Goal: Check status: Check status

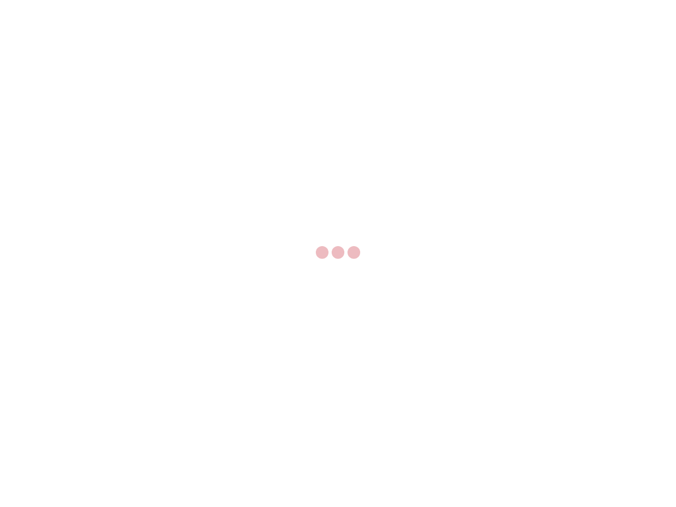
select select "US"
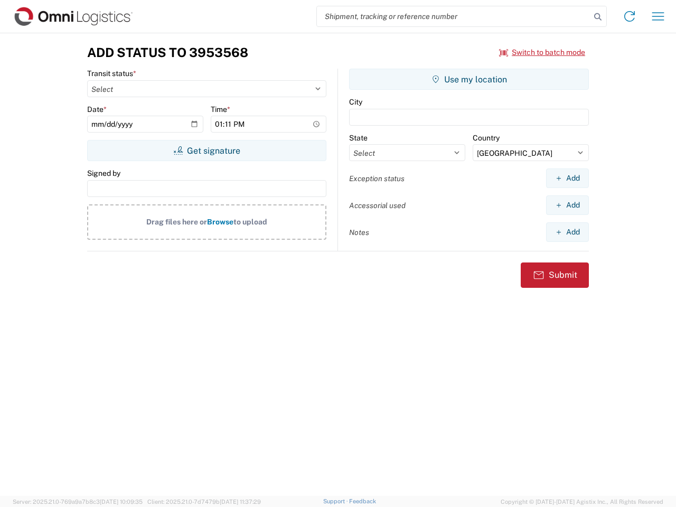
click at [453, 16] on input "search" at bounding box center [453, 16] width 273 height 20
click at [598, 17] on icon at bounding box center [597, 17] width 15 height 15
click at [629, 16] on icon at bounding box center [629, 16] width 17 height 17
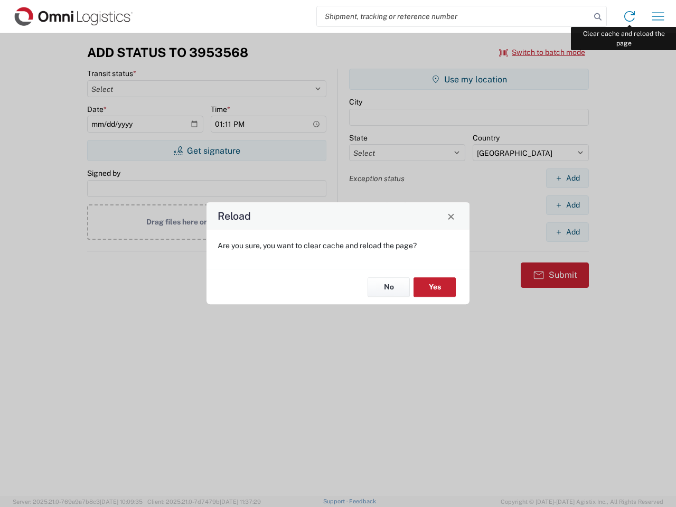
click at [658, 16] on div "Reload Are you sure, you want to clear cache and reload the page? No Yes" at bounding box center [338, 253] width 676 height 507
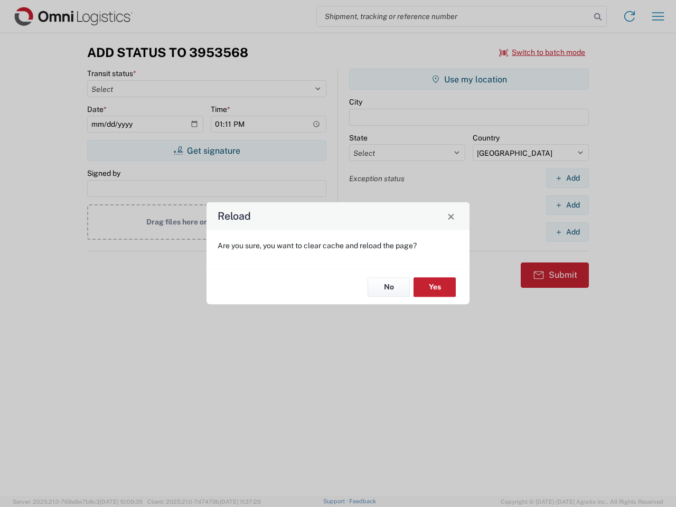
click at [542, 52] on div "Reload Are you sure, you want to clear cache and reload the page? No Yes" at bounding box center [338, 253] width 676 height 507
click at [206, 150] on div "Reload Are you sure, you want to clear cache and reload the page? No Yes" at bounding box center [338, 253] width 676 height 507
click at [469, 79] on div "Reload Are you sure, you want to clear cache and reload the page? No Yes" at bounding box center [338, 253] width 676 height 507
click at [567, 178] on div "Reload Are you sure, you want to clear cache and reload the page? No Yes" at bounding box center [338, 253] width 676 height 507
click at [567, 205] on div "Reload Are you sure, you want to clear cache and reload the page? No Yes" at bounding box center [338, 253] width 676 height 507
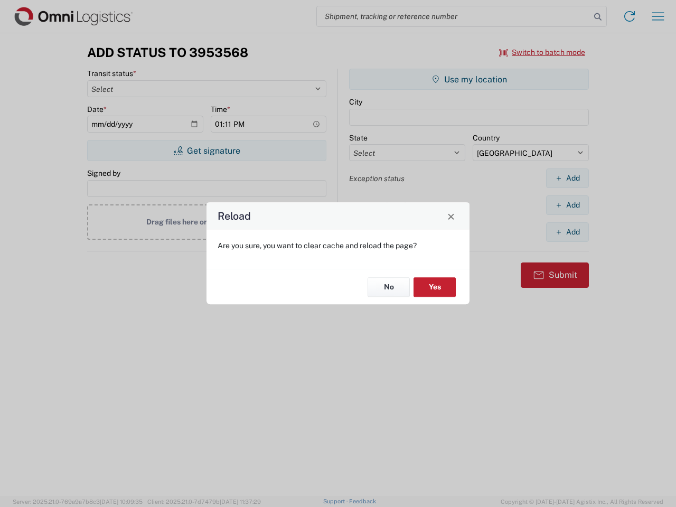
click at [567, 232] on div "Reload Are you sure, you want to clear cache and reload the page? No Yes" at bounding box center [338, 253] width 676 height 507
